Goal: Communication & Community: Answer question/provide support

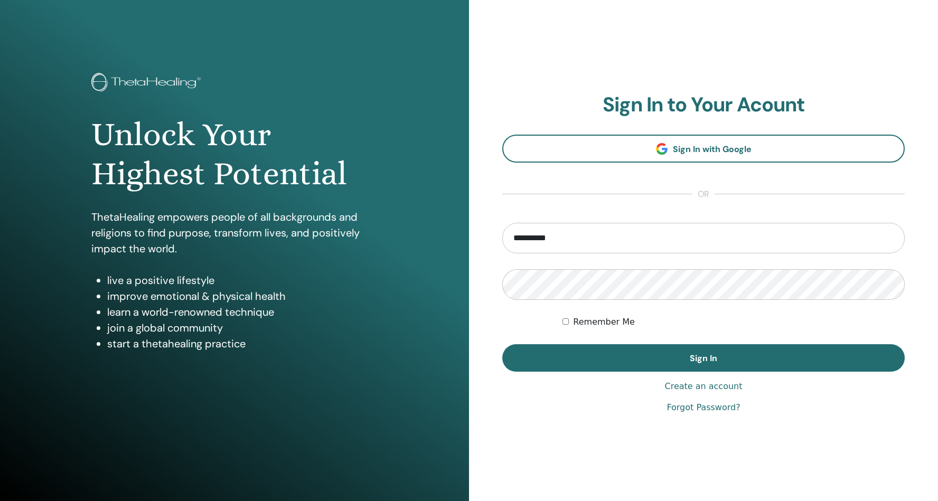
type input "**********"
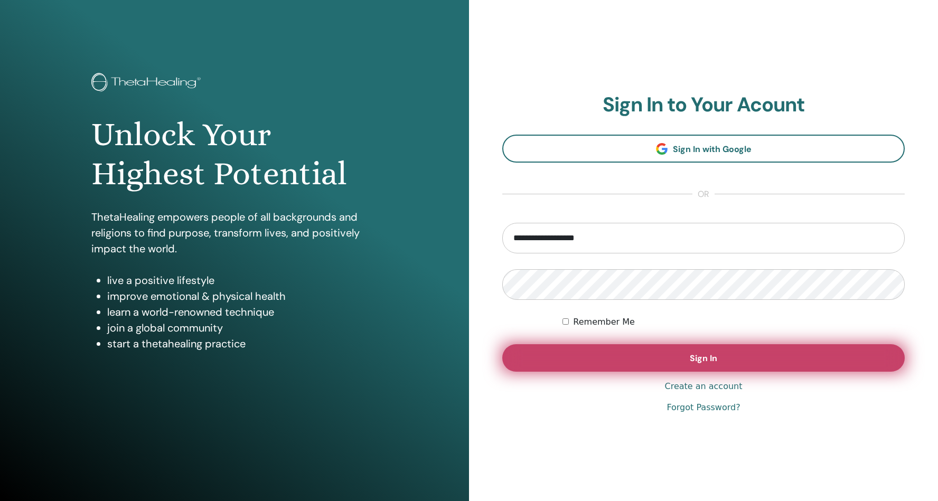
click at [675, 353] on button "Sign In" at bounding box center [703, 357] width 402 height 27
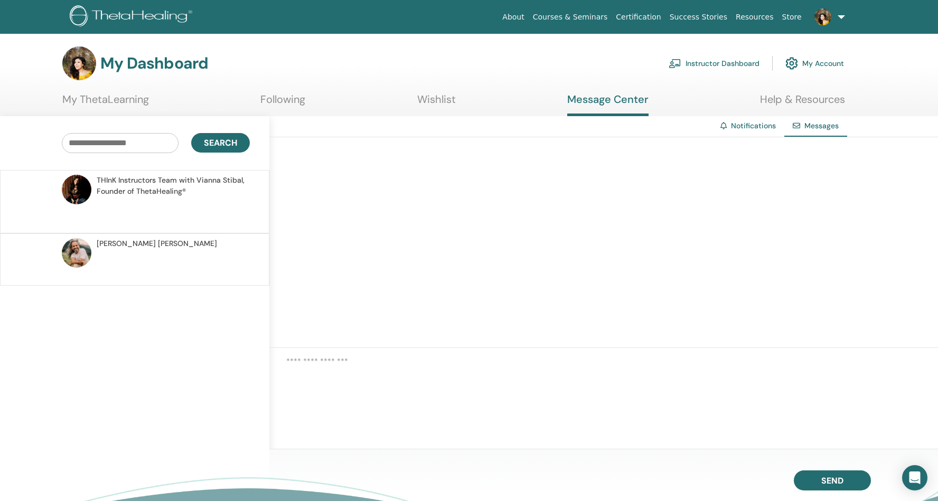
click at [136, 190] on span "THInK Instructors Team with [PERSON_NAME], Founder of ThetaHealing®" at bounding box center [172, 186] width 150 height 22
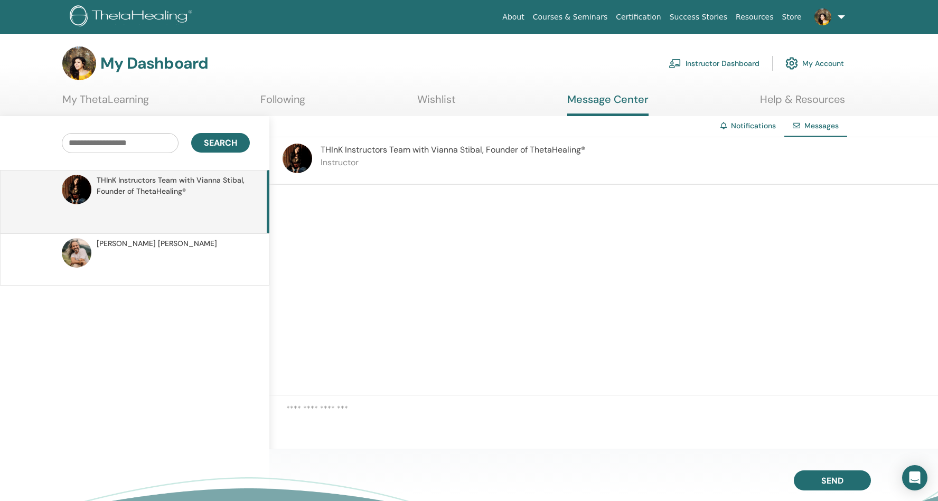
click at [136, 190] on span "THInK Instructors Team with Vianna Stibal, Founder of ThetaHealing®" at bounding box center [172, 186] width 150 height 22
click at [363, 214] on div at bounding box center [603, 290] width 668 height 211
click at [328, 404] on textarea at bounding box center [612, 420] width 652 height 35
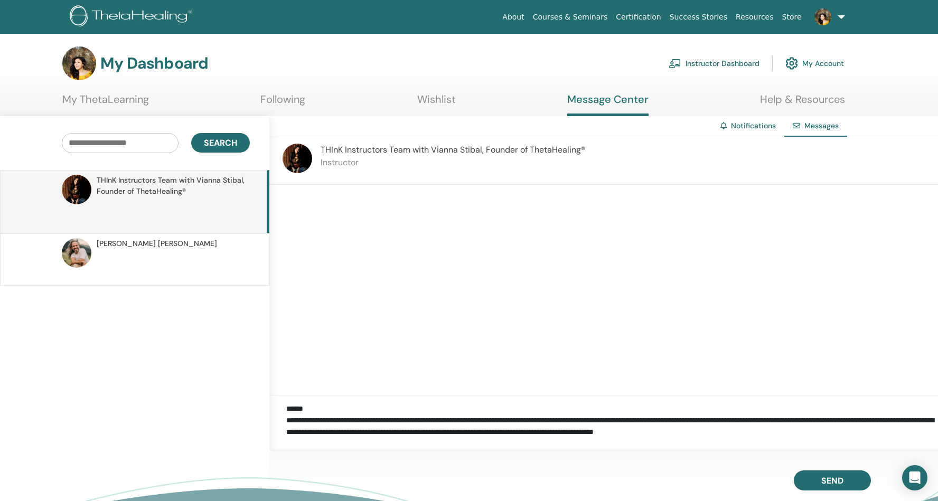
drag, startPoint x: 842, startPoint y: 431, endPoint x: 842, endPoint y: 468, distance: 37.0
click at [842, 431] on textarea "**********" at bounding box center [612, 420] width 652 height 35
click at [448, 430] on textarea "**********" at bounding box center [612, 420] width 652 height 35
type textarea "**********"
click at [841, 480] on span "Send" at bounding box center [832, 478] width 22 height 7
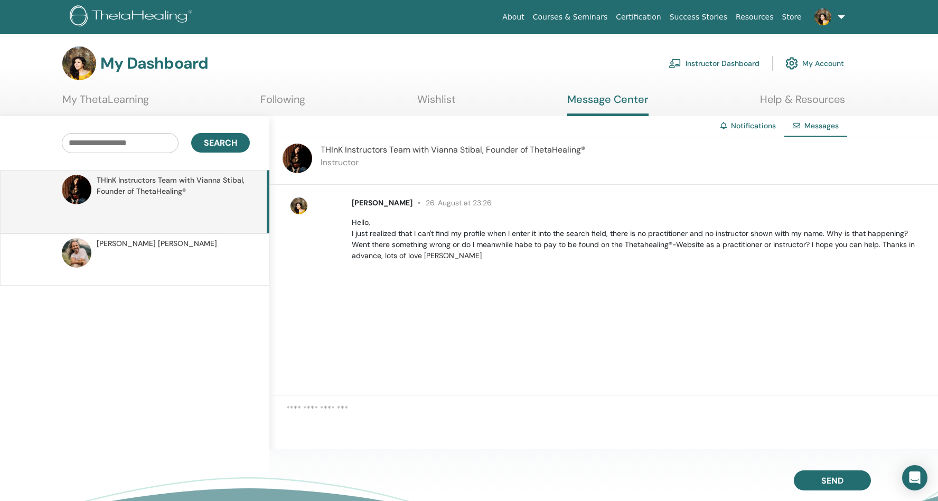
click at [528, 17] on link "About" at bounding box center [513, 17] width 30 height 20
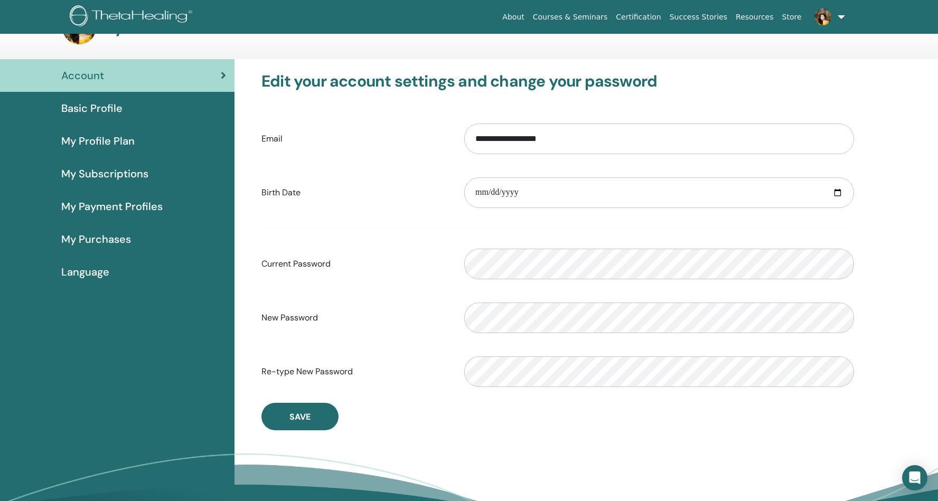
scroll to position [36, 0]
click at [102, 106] on span "Basic Profile" at bounding box center [91, 108] width 61 height 16
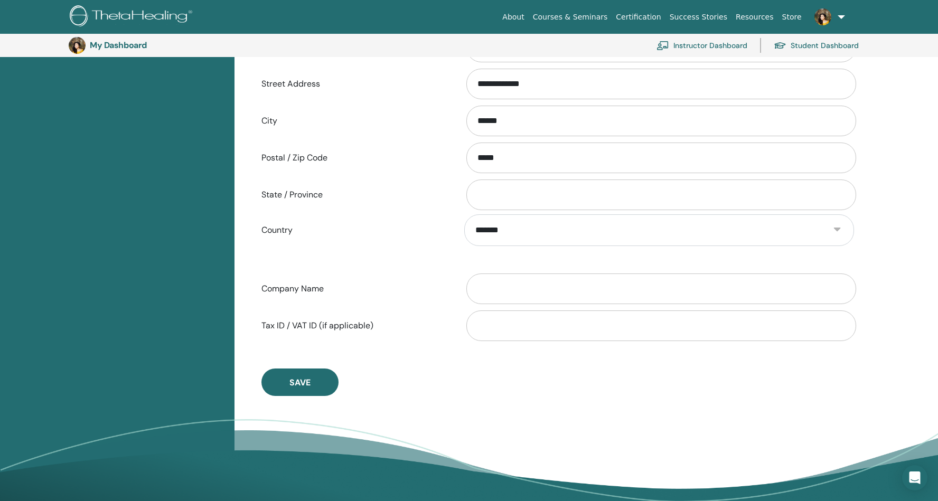
scroll to position [392, 0]
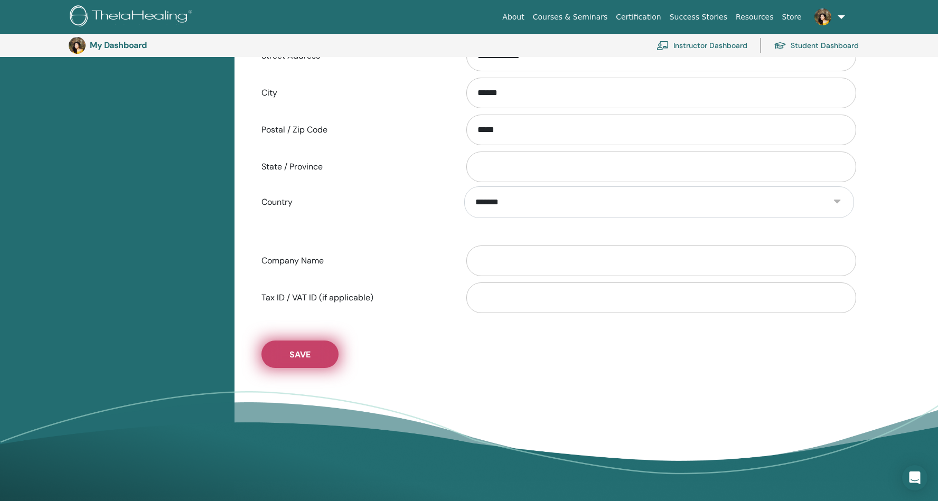
click at [297, 360] on span "Save" at bounding box center [299, 354] width 21 height 11
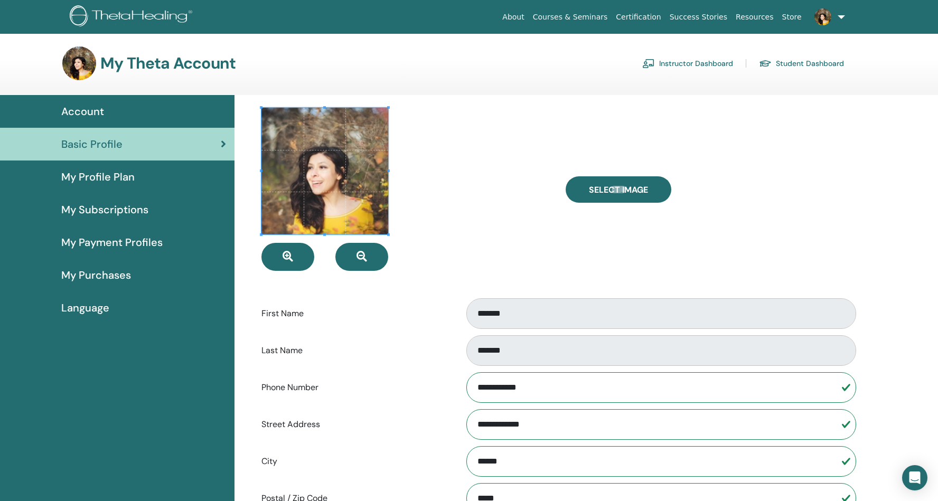
scroll to position [0, 0]
click at [658, 13] on link "Certification" at bounding box center [637, 17] width 53 height 20
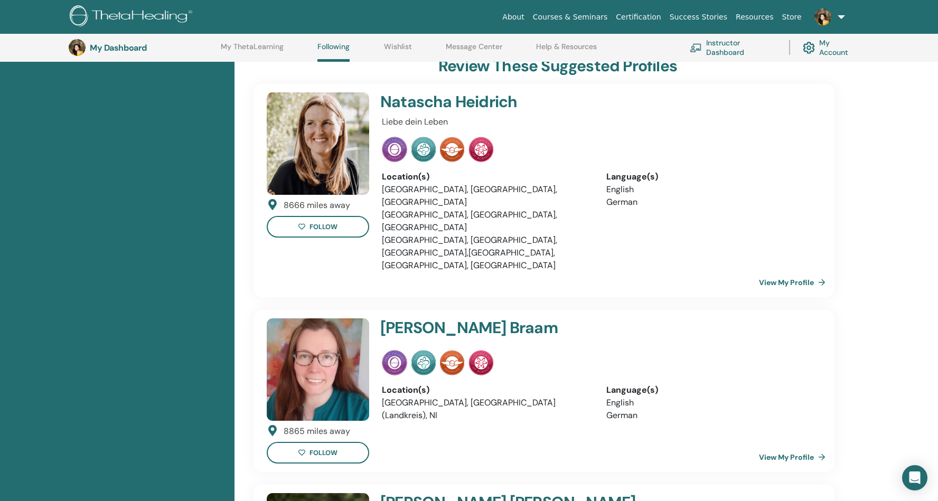
scroll to position [352, 0]
click at [822, 51] on link "My Account" at bounding box center [830, 47] width 56 height 23
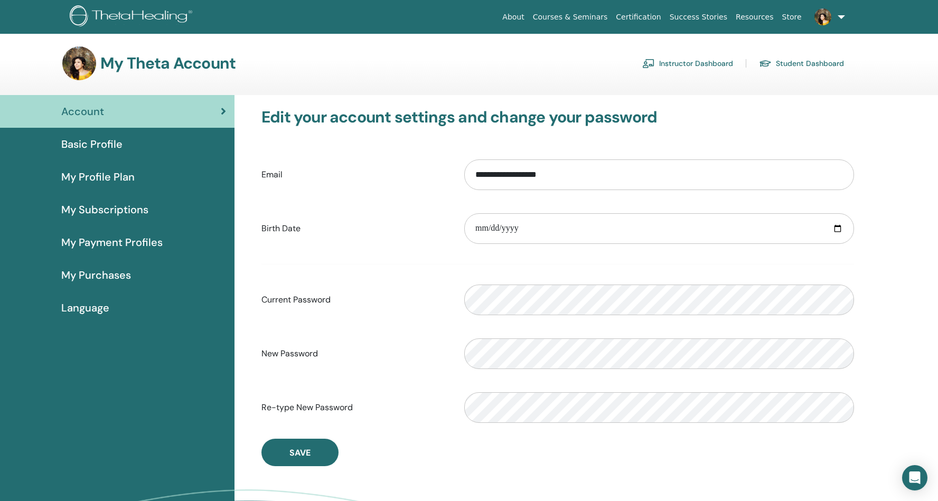
click at [118, 275] on span "My Purchases" at bounding box center [96, 275] width 70 height 16
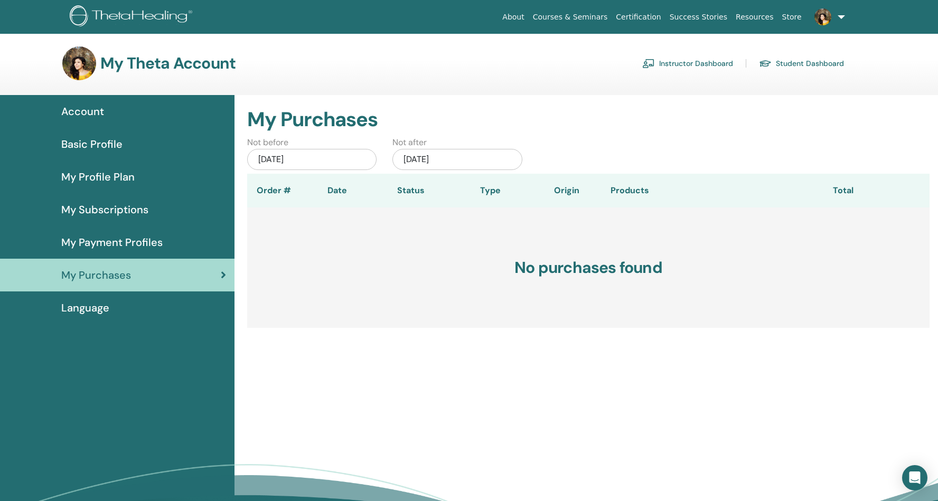
click at [153, 248] on span "My Payment Profiles" at bounding box center [111, 242] width 101 height 16
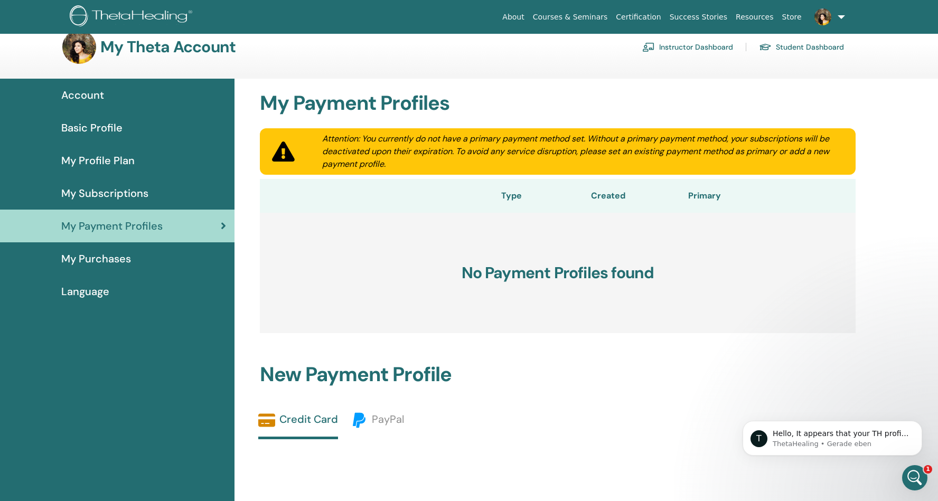
click at [100, 196] on span "My Subscriptions" at bounding box center [104, 193] width 87 height 16
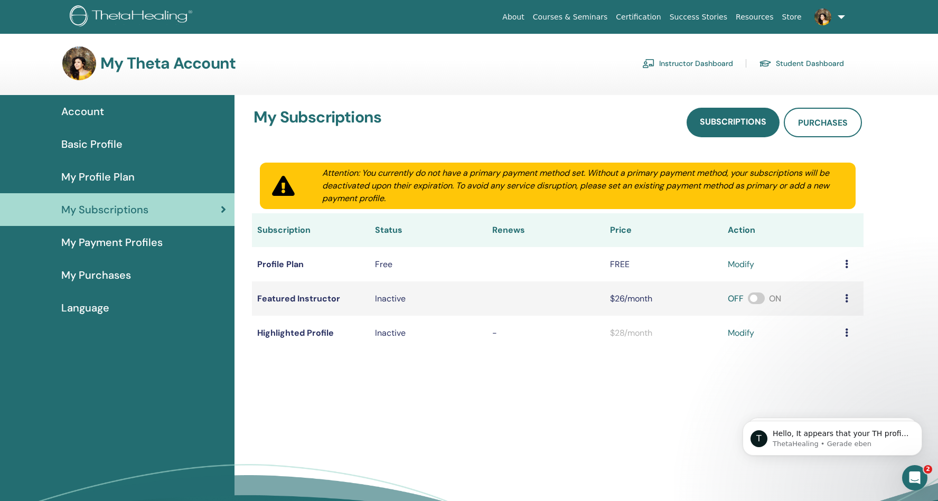
click at [103, 176] on span "My Profile Plan" at bounding box center [97, 177] width 73 height 16
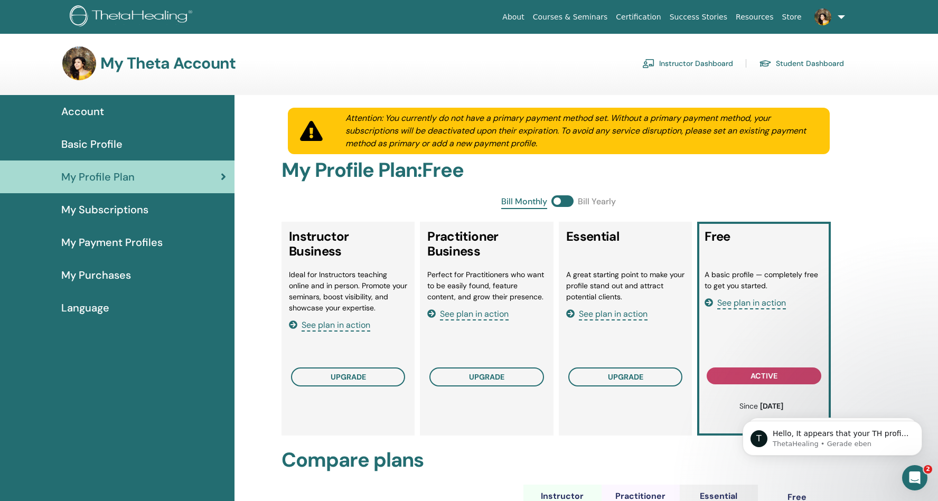
click at [751, 306] on span "See plan in action" at bounding box center [751, 303] width 69 height 12
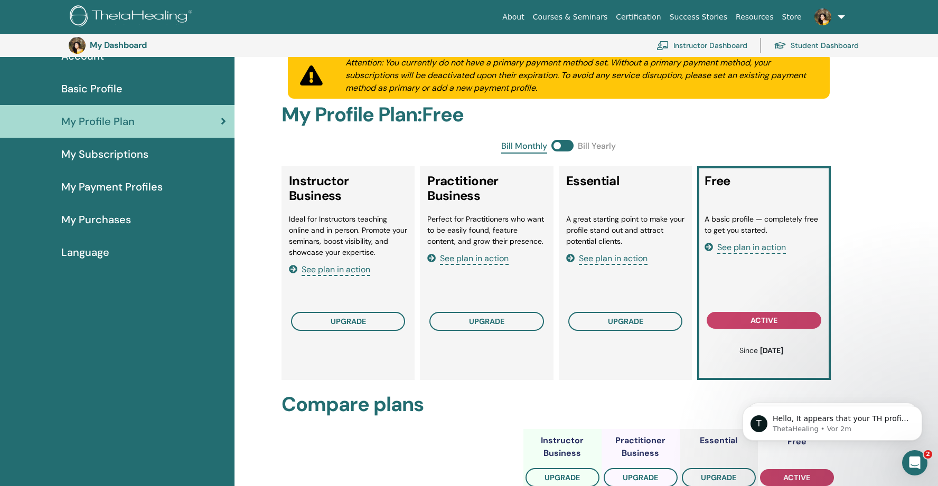
scroll to position [81, 0]
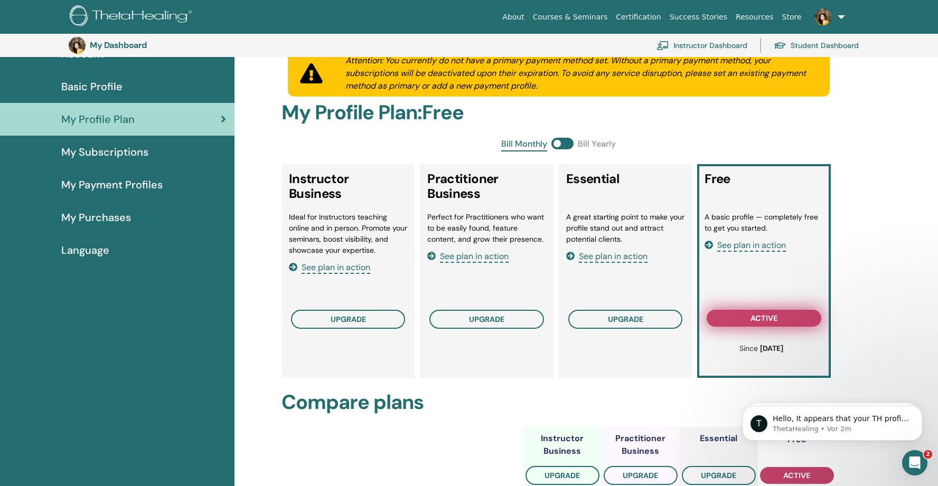
click at [759, 320] on span "active" at bounding box center [763, 318] width 27 height 8
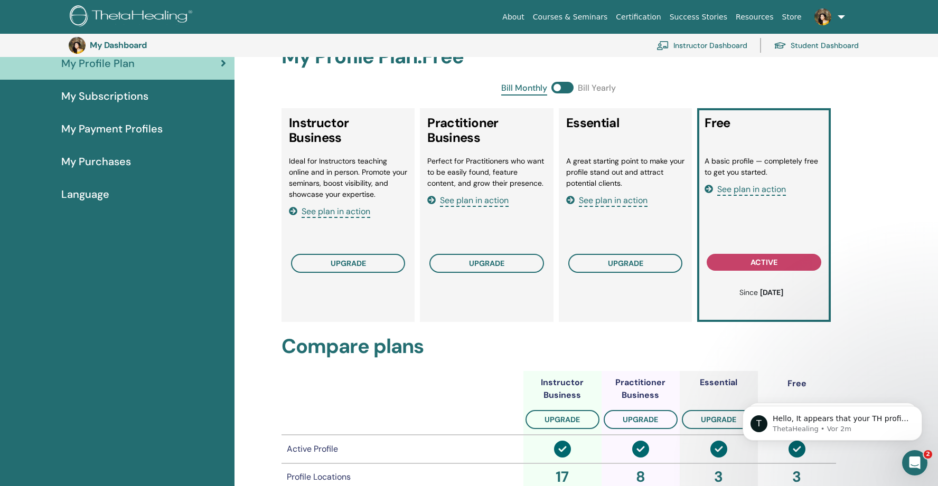
scroll to position [138, 0]
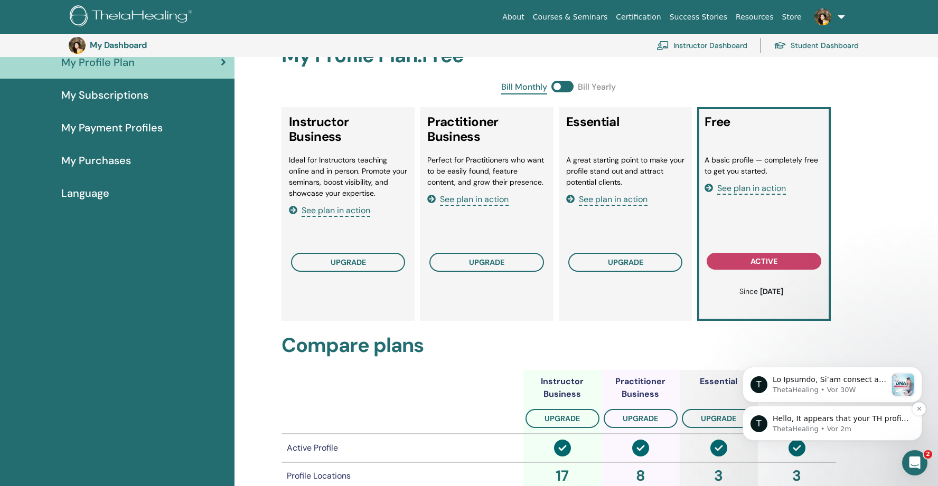
click at [810, 423] on p "Hello, It appears that your TH profile was listed as Private. We have recently …" at bounding box center [840, 419] width 136 height 11
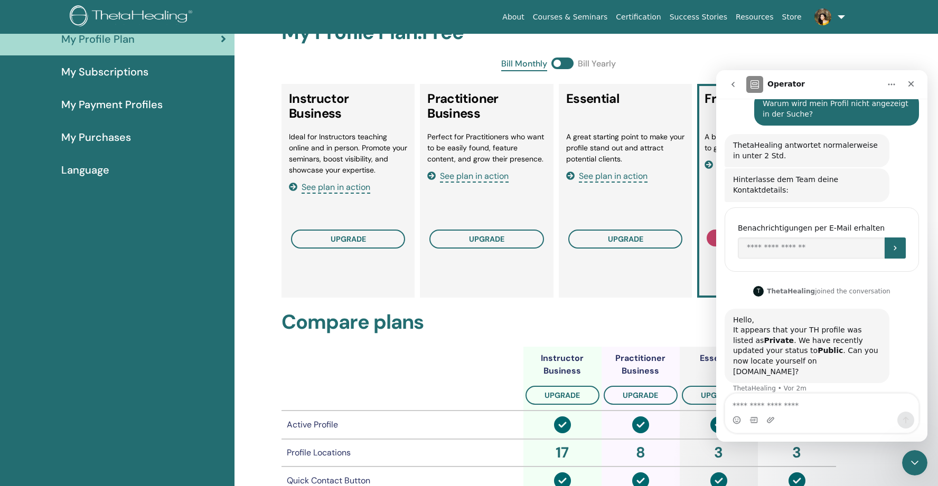
scroll to position [139, 0]
click at [620, 319] on h2 "Compare plans" at bounding box center [558, 322] width 554 height 24
click at [782, 410] on textarea "Nachricht senden..." at bounding box center [821, 403] width 193 height 18
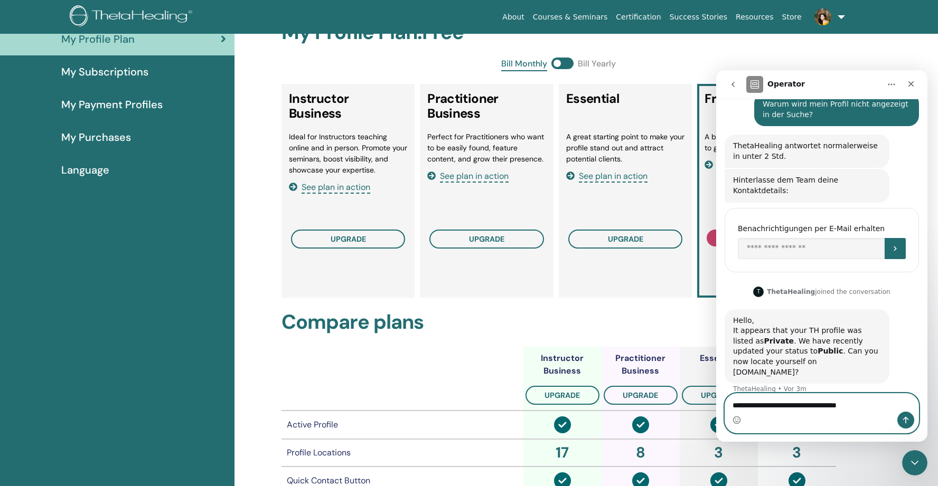
type textarea "**********"
click at [909, 420] on icon "Sende eine Nachricht…" at bounding box center [905, 420] width 8 height 8
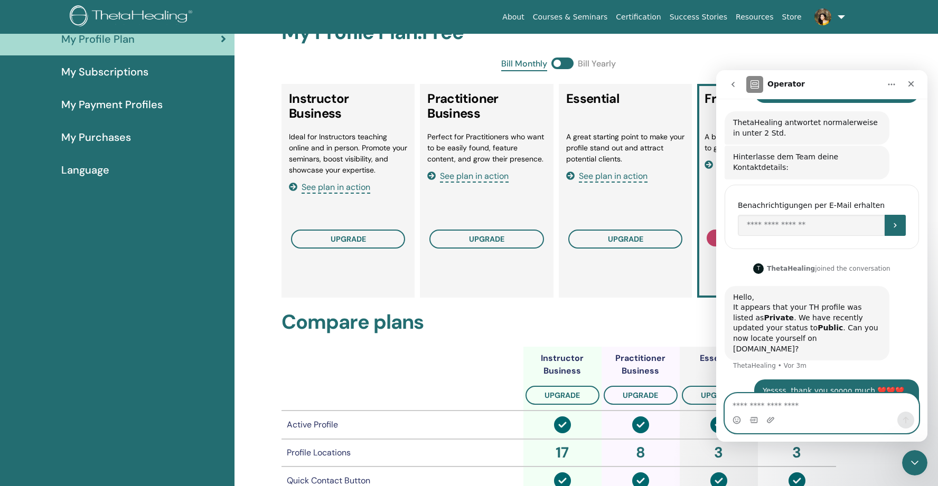
scroll to position [181, 0]
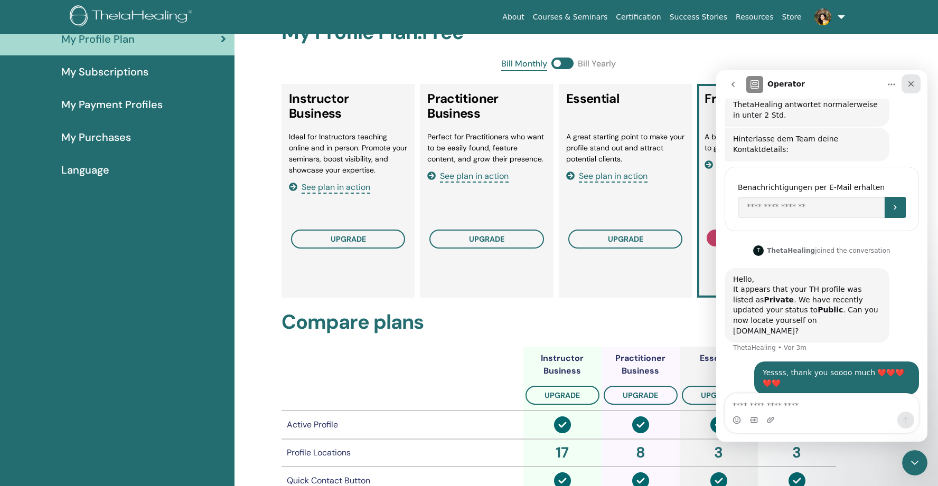
click at [912, 86] on icon "Schließen" at bounding box center [911, 84] width 6 height 6
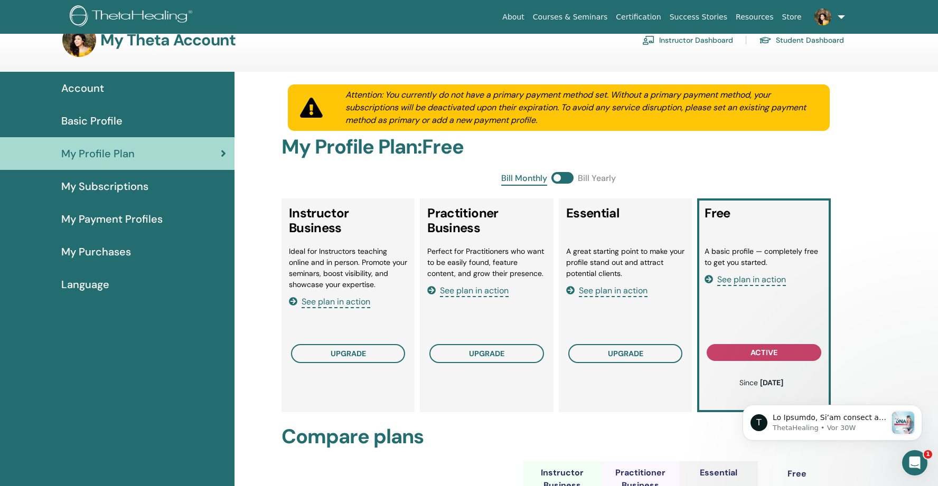
scroll to position [0, 0]
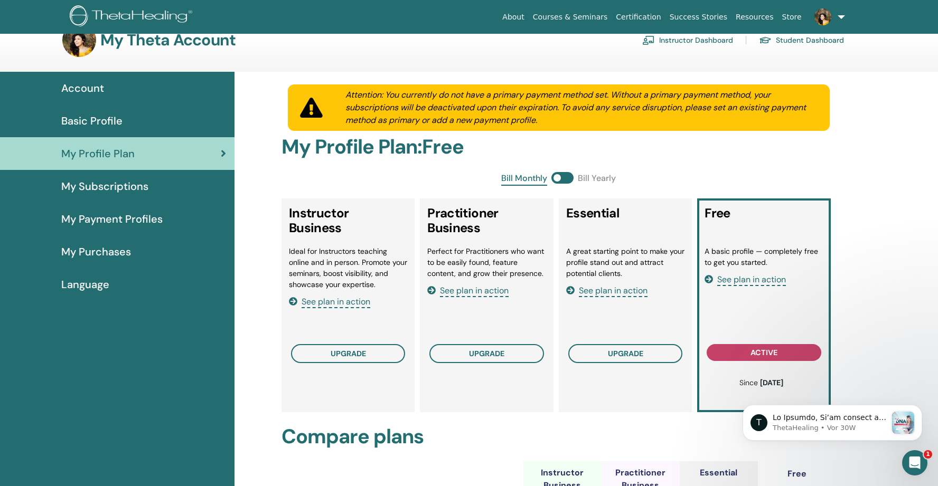
click at [827, 14] on img at bounding box center [822, 16] width 17 height 17
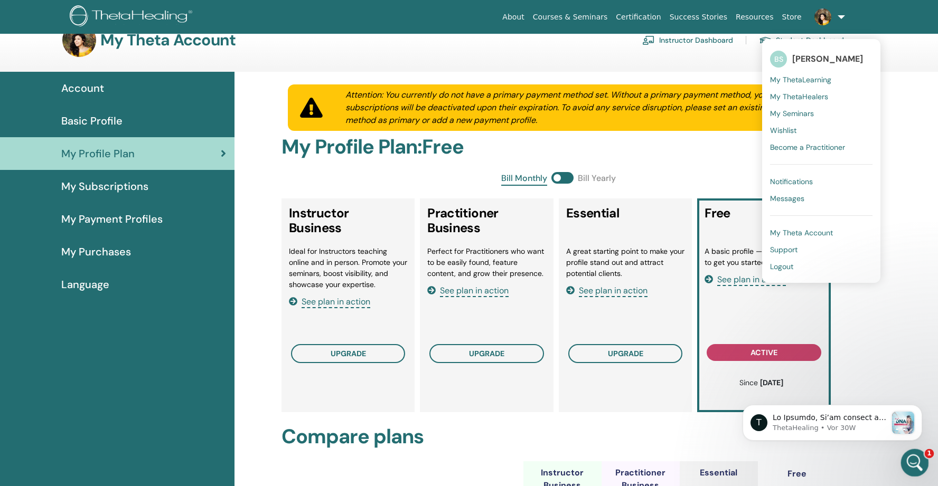
click at [914, 465] on icon "Intercom-Nachrichtendienst öffnen" at bounding box center [912, 461] width 17 height 17
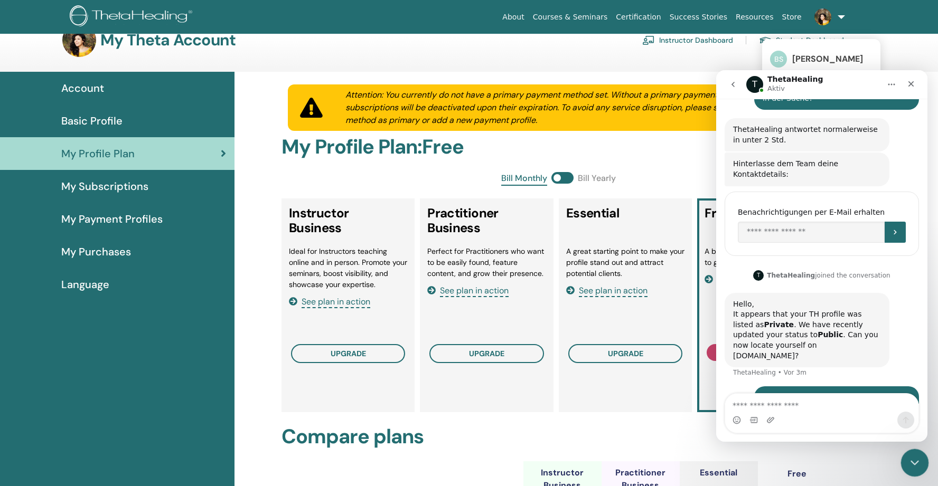
scroll to position [181, 0]
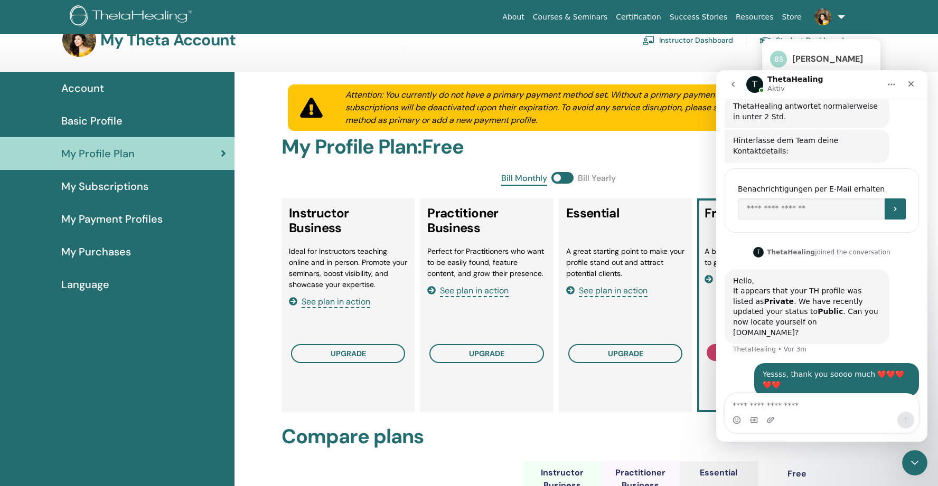
click at [824, 11] on img at bounding box center [822, 16] width 17 height 17
click at [736, 84] on icon "go back" at bounding box center [733, 84] width 8 height 8
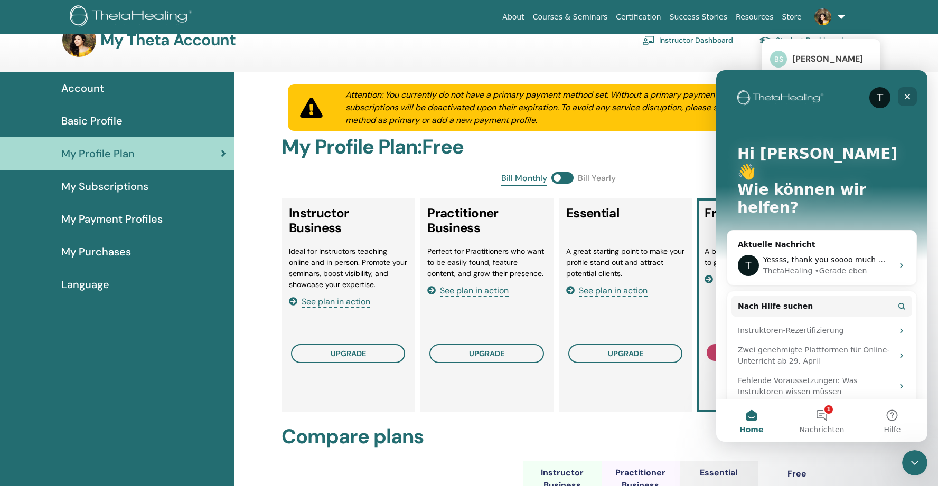
click at [904, 94] on icon "Schließen" at bounding box center [907, 96] width 8 height 8
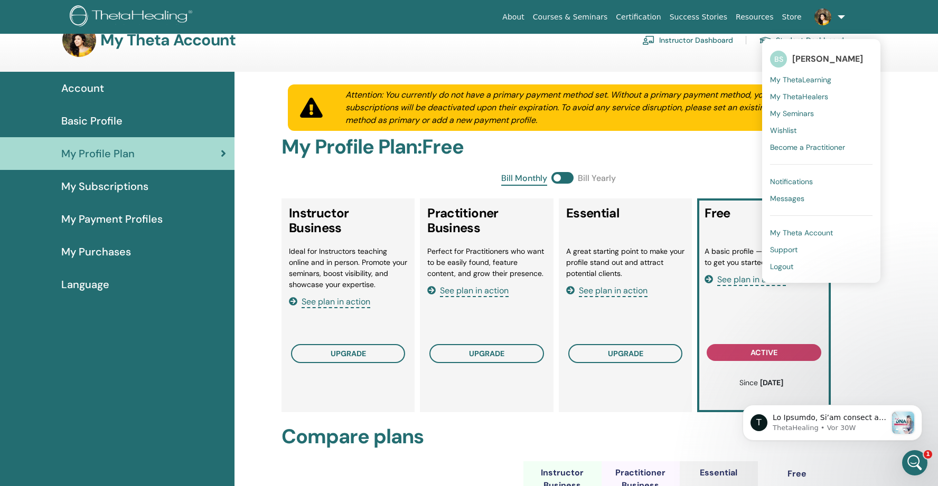
click at [574, 17] on link "Courses & Seminars" at bounding box center [569, 17] width 83 height 20
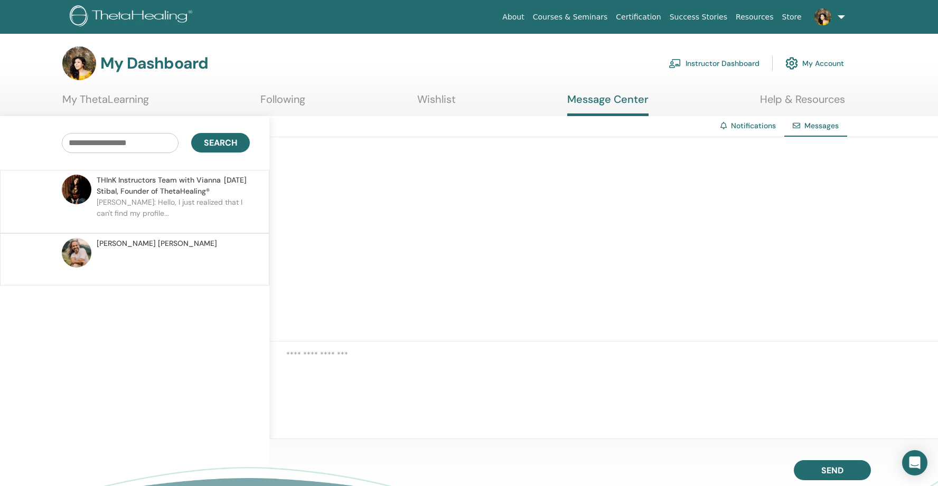
click at [196, 204] on p "[PERSON_NAME]: Hello, I just realized that I can't find my profile..." at bounding box center [173, 213] width 153 height 32
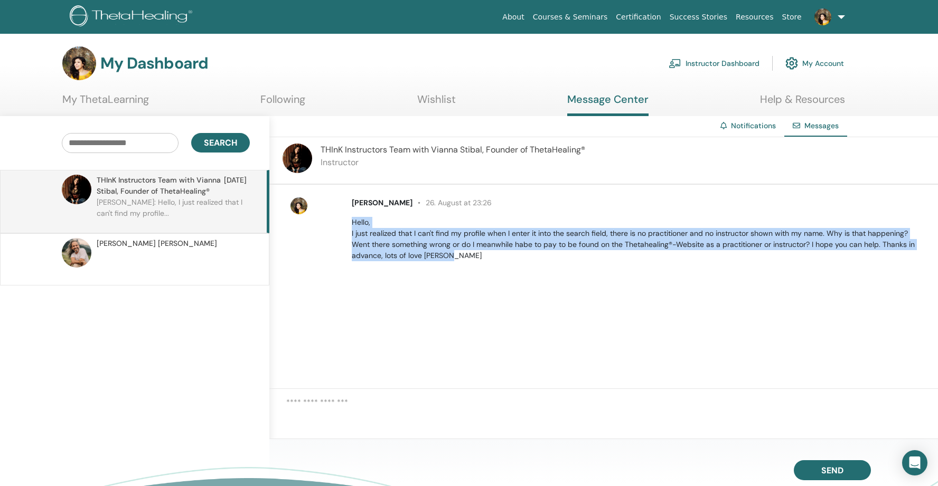
drag, startPoint x: 460, startPoint y: 256, endPoint x: 349, endPoint y: 219, distance: 116.9
click at [349, 219] on div "[PERSON_NAME] 26. August at 23:26 Hello, I just realized that I can't find my p…" at bounding box center [639, 229] width 590 height 64
click at [402, 317] on div "[PERSON_NAME] 26. August at 23:26 Hello, I just realized that I can't find my p…" at bounding box center [603, 287] width 668 height 204
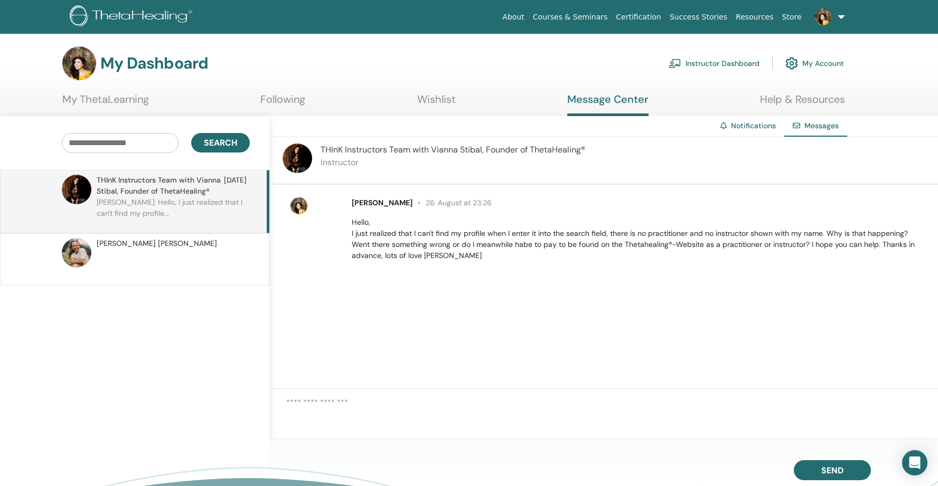
click at [309, 408] on textarea at bounding box center [612, 413] width 652 height 34
type textarea "**********"
click at [816, 465] on button "Send" at bounding box center [832, 470] width 77 height 20
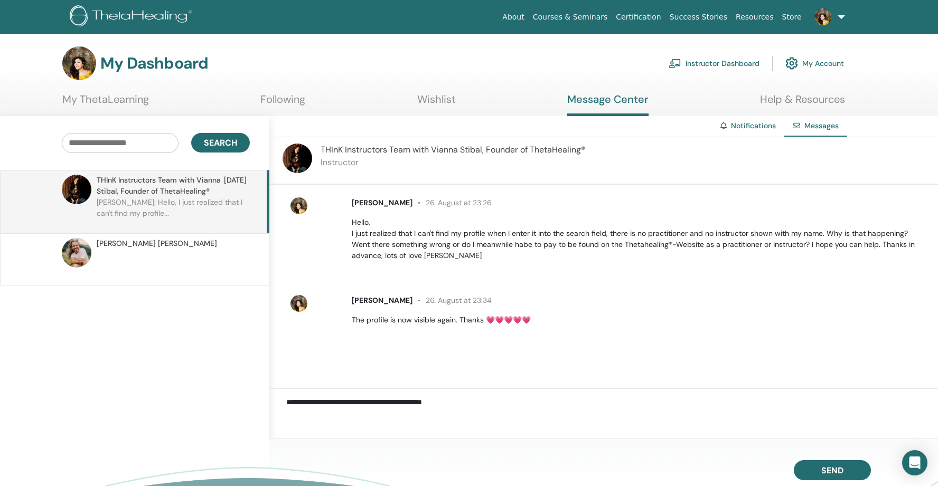
click at [838, 17] on link at bounding box center [827, 17] width 43 height 34
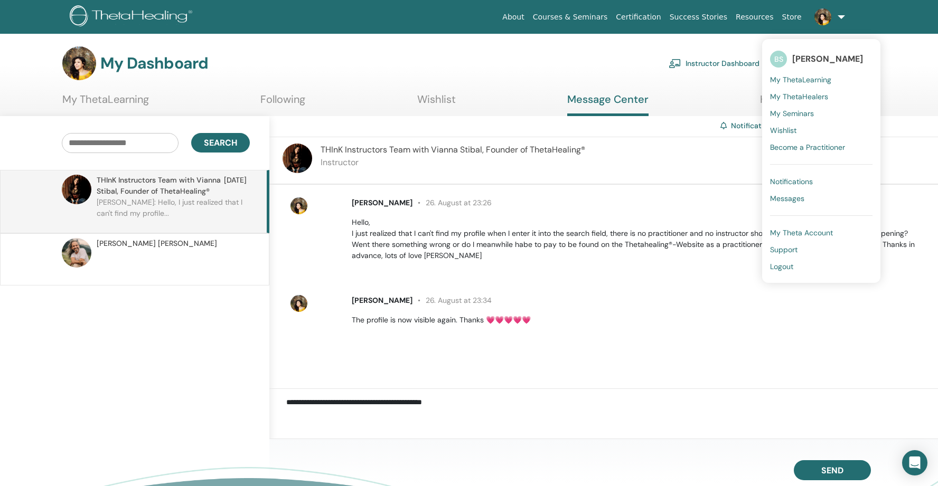
click at [782, 263] on span "Logout" at bounding box center [781, 267] width 23 height 10
